Goal: Browse casually: Explore the website without a specific task or goal

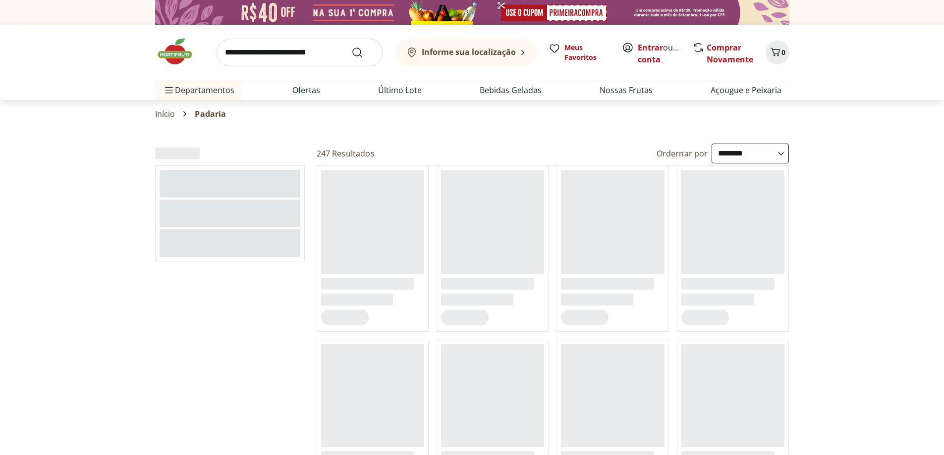
select select "**********"
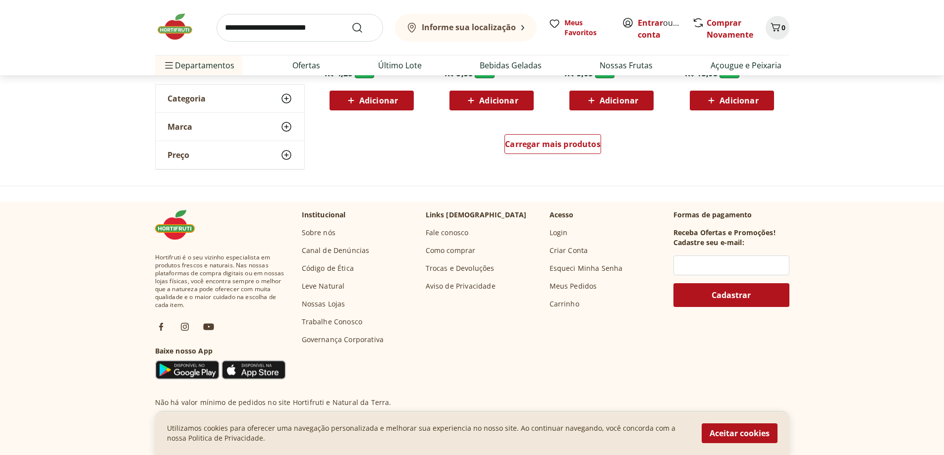
scroll to position [595, 0]
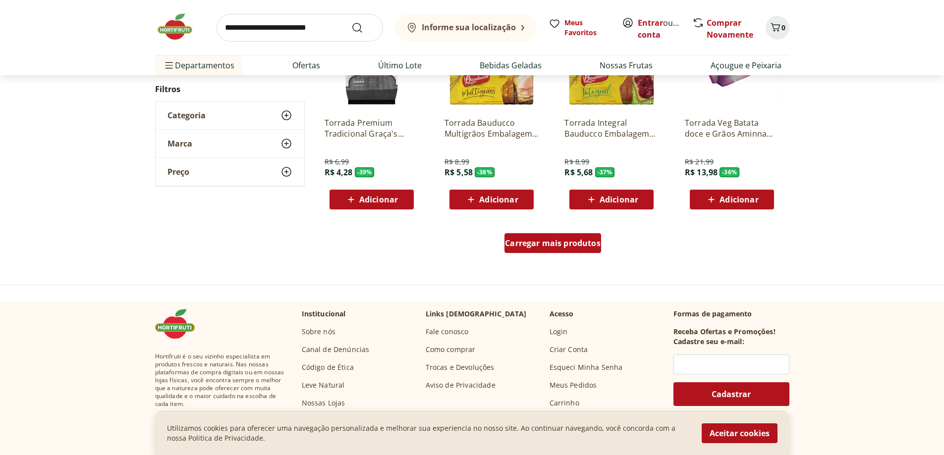
click at [535, 239] on span "Carregar mais produtos" at bounding box center [553, 243] width 96 height 8
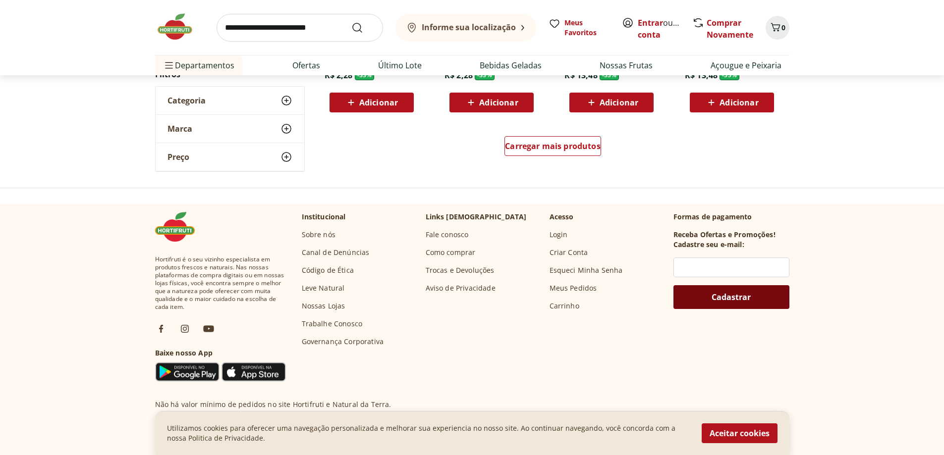
scroll to position [595, 0]
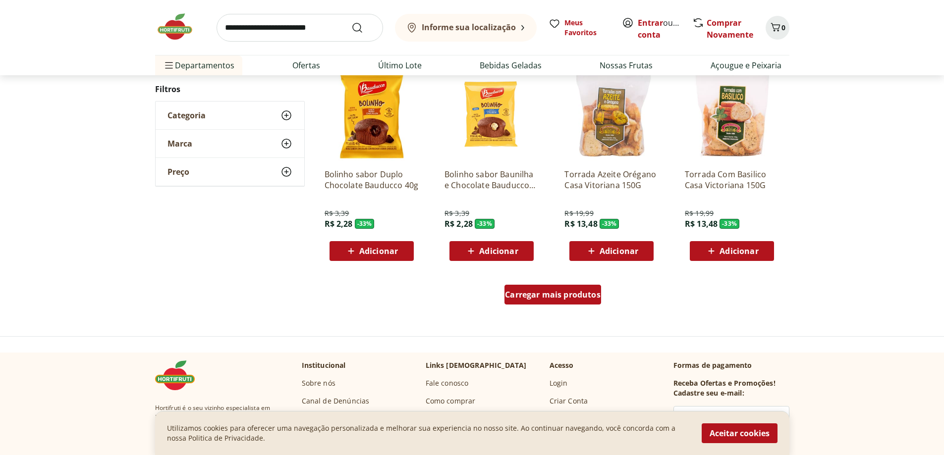
click at [565, 291] on span "Carregar mais produtos" at bounding box center [553, 295] width 96 height 8
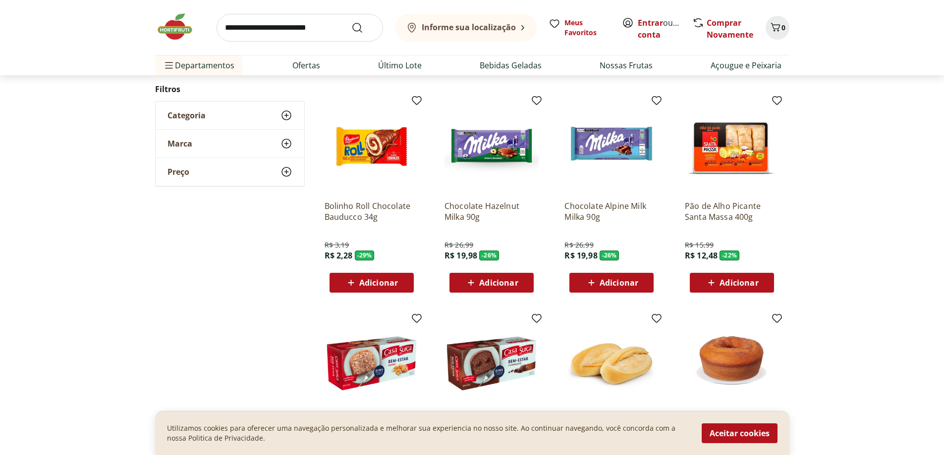
scroll to position [543, 0]
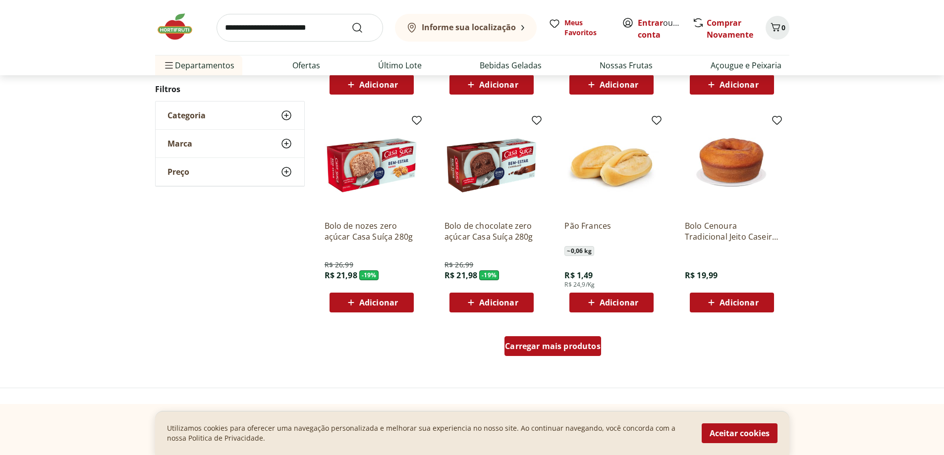
click at [566, 344] on span "Carregar mais produtos" at bounding box center [553, 346] width 96 height 8
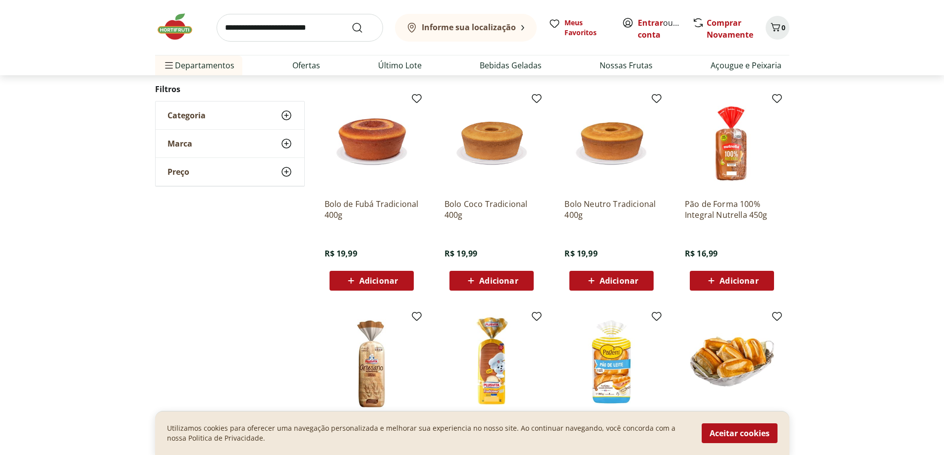
scroll to position [545, 0]
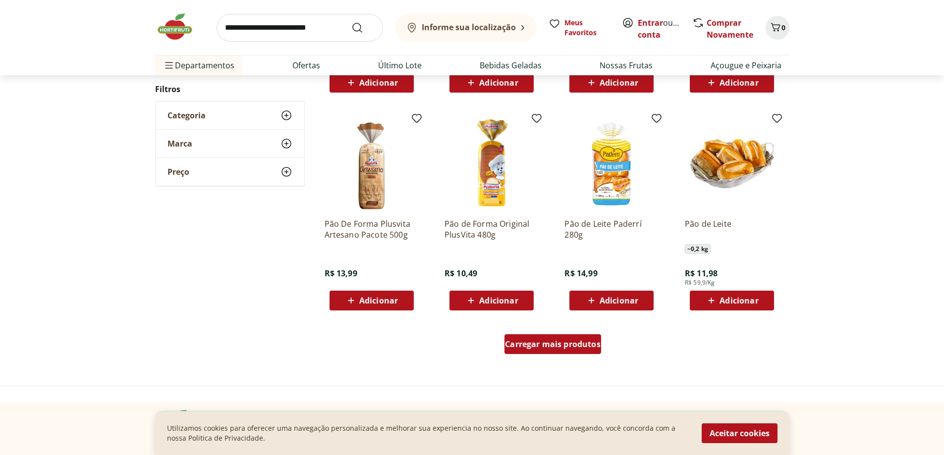
click at [578, 352] on div "Carregar mais produtos" at bounding box center [552, 344] width 97 height 20
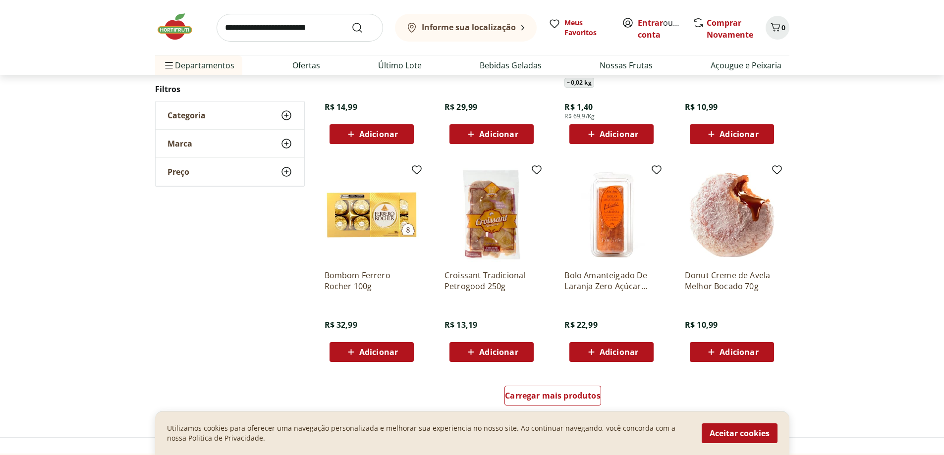
scroll to position [593, 0]
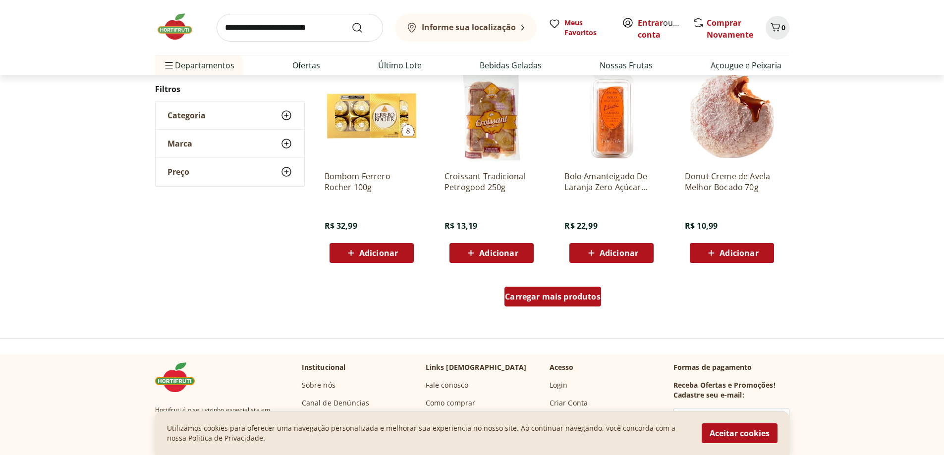
click at [555, 302] on div "Carregar mais produtos" at bounding box center [552, 297] width 97 height 20
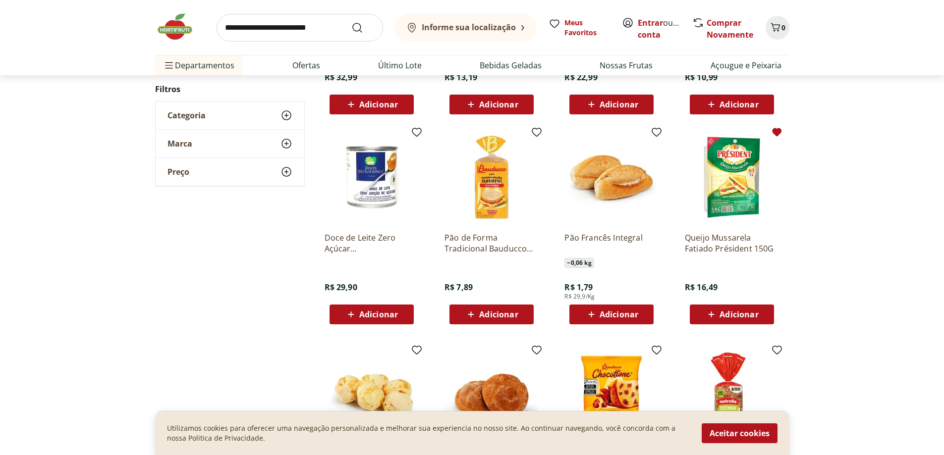
scroll to position [791, 0]
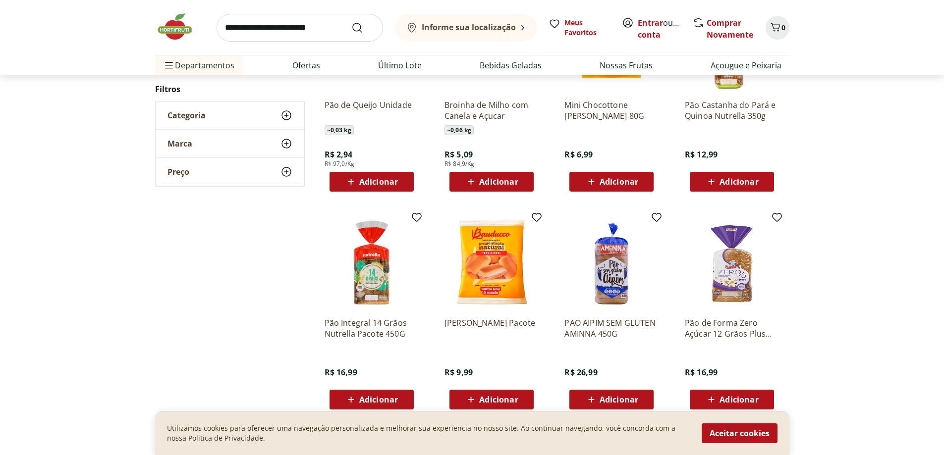
scroll to position [595, 0]
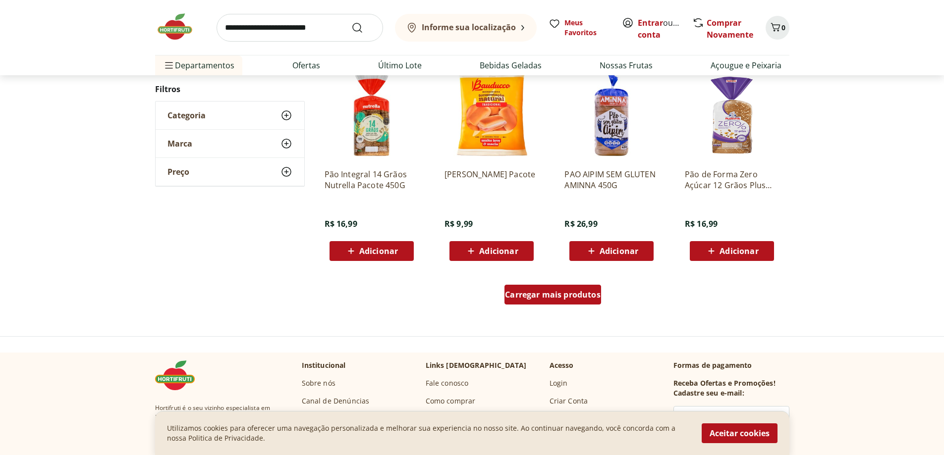
click at [551, 301] on div "Carregar mais produtos" at bounding box center [552, 295] width 97 height 20
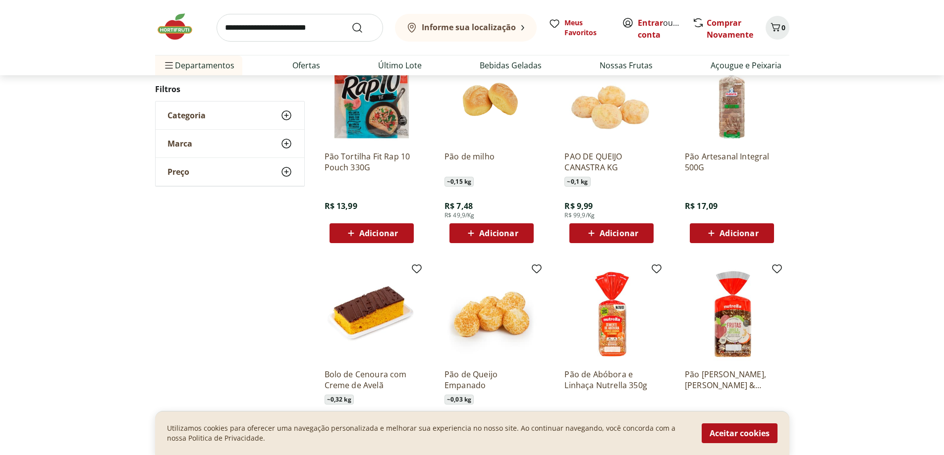
scroll to position [593, 0]
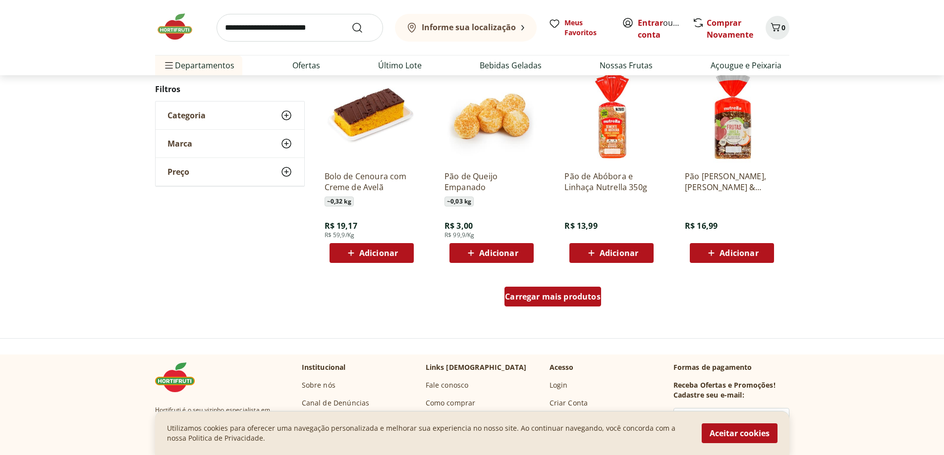
click at [585, 296] on span "Carregar mais produtos" at bounding box center [553, 297] width 96 height 8
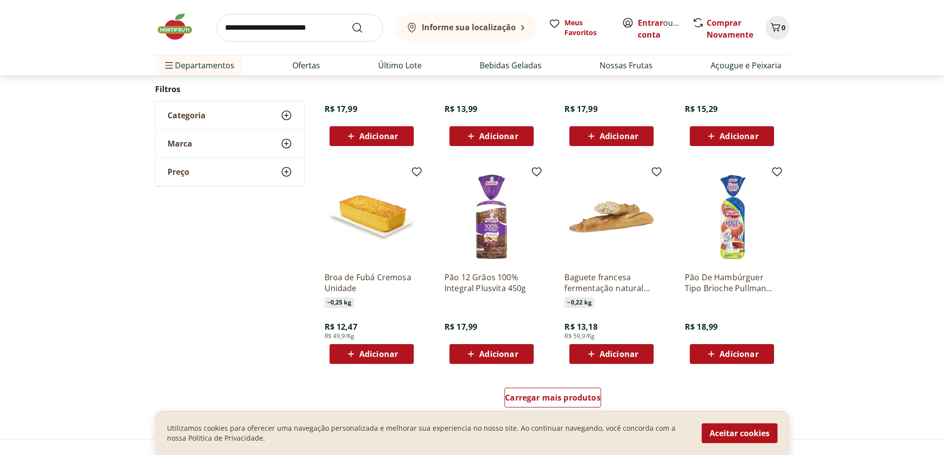
scroll to position [541, 0]
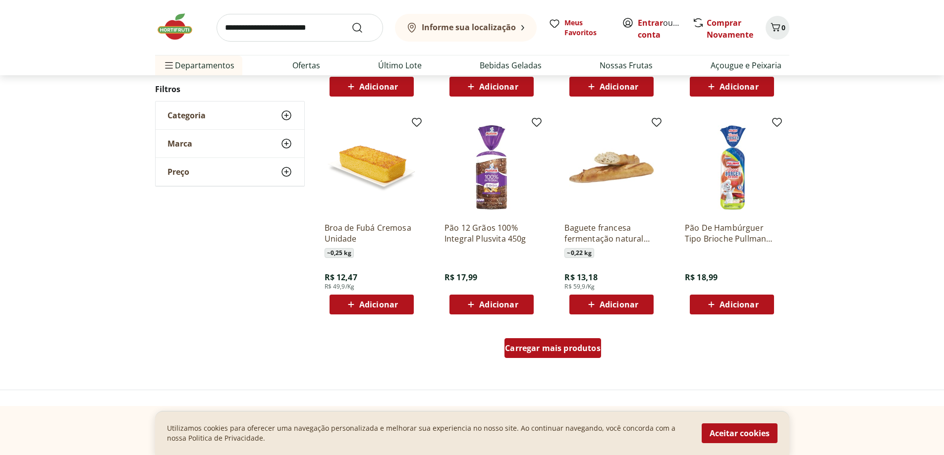
click at [576, 345] on span "Carregar mais produtos" at bounding box center [553, 348] width 96 height 8
